Goal: Navigation & Orientation: Find specific page/section

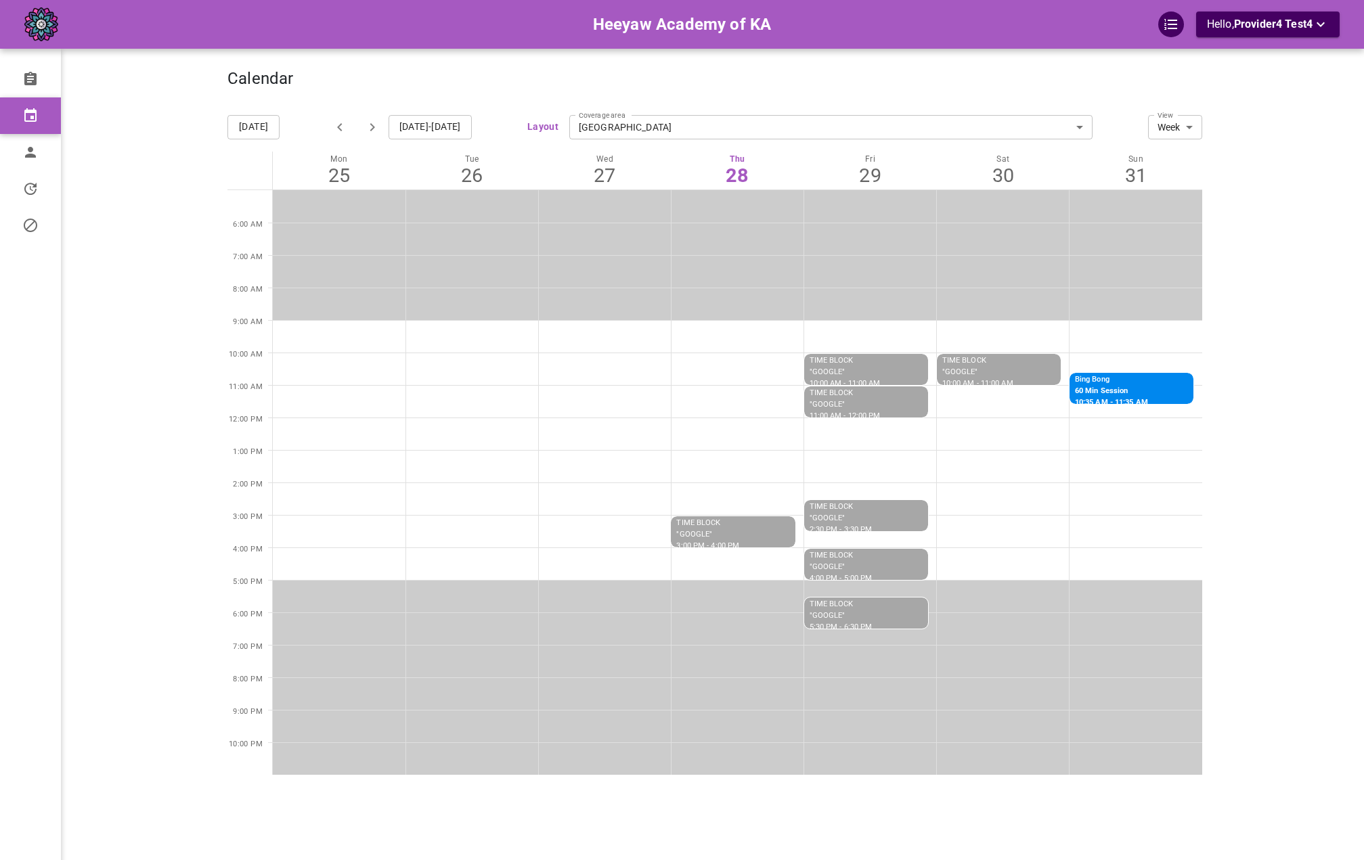
click at [1300, 254] on main at bounding box center [1270, 450] width 137 height 860
click at [493, 89] on div "Calendar" at bounding box center [714, 86] width 975 height 34
click at [1302, 182] on main at bounding box center [1270, 450] width 137 height 860
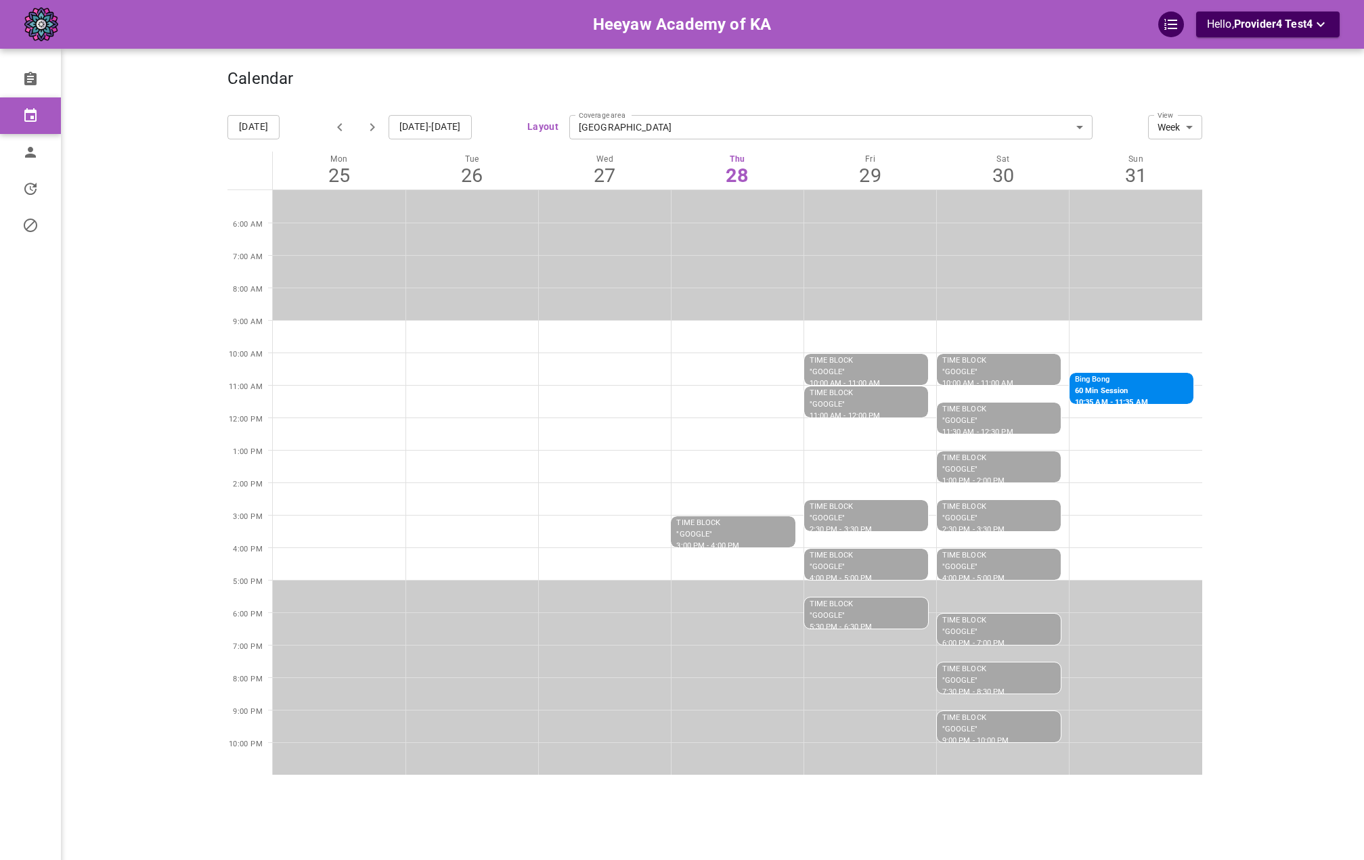
click at [157, 126] on div "Heeyaw Academy of KA Hello, Provider4 Test4" at bounding box center [158, 450] width 137 height 860
